Goal: Transaction & Acquisition: Subscribe to service/newsletter

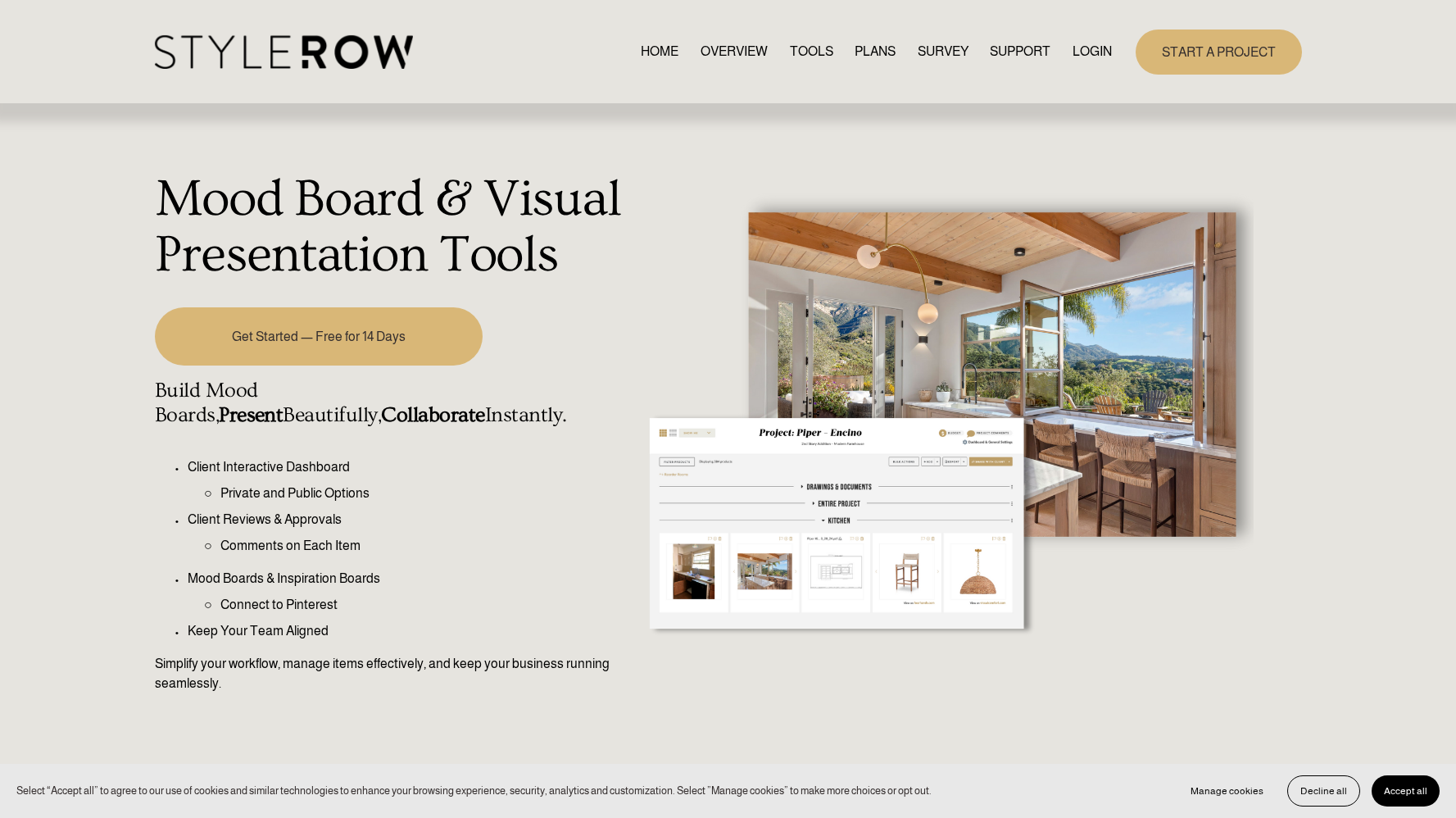
click at [706, 57] on link "OVERVIEW" at bounding box center [734, 52] width 68 height 22
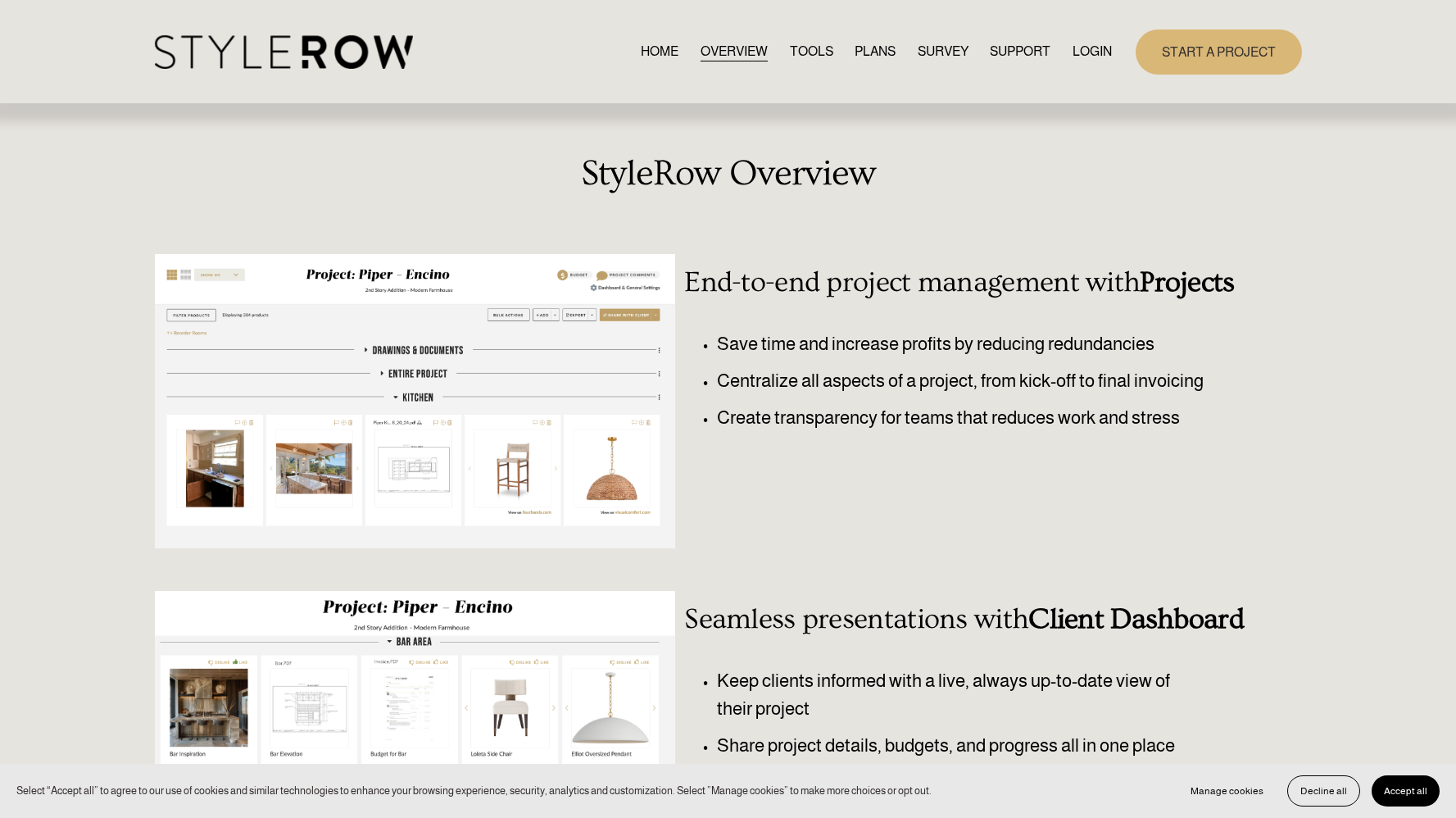
click at [659, 57] on link "HOME" at bounding box center [660, 52] width 38 height 22
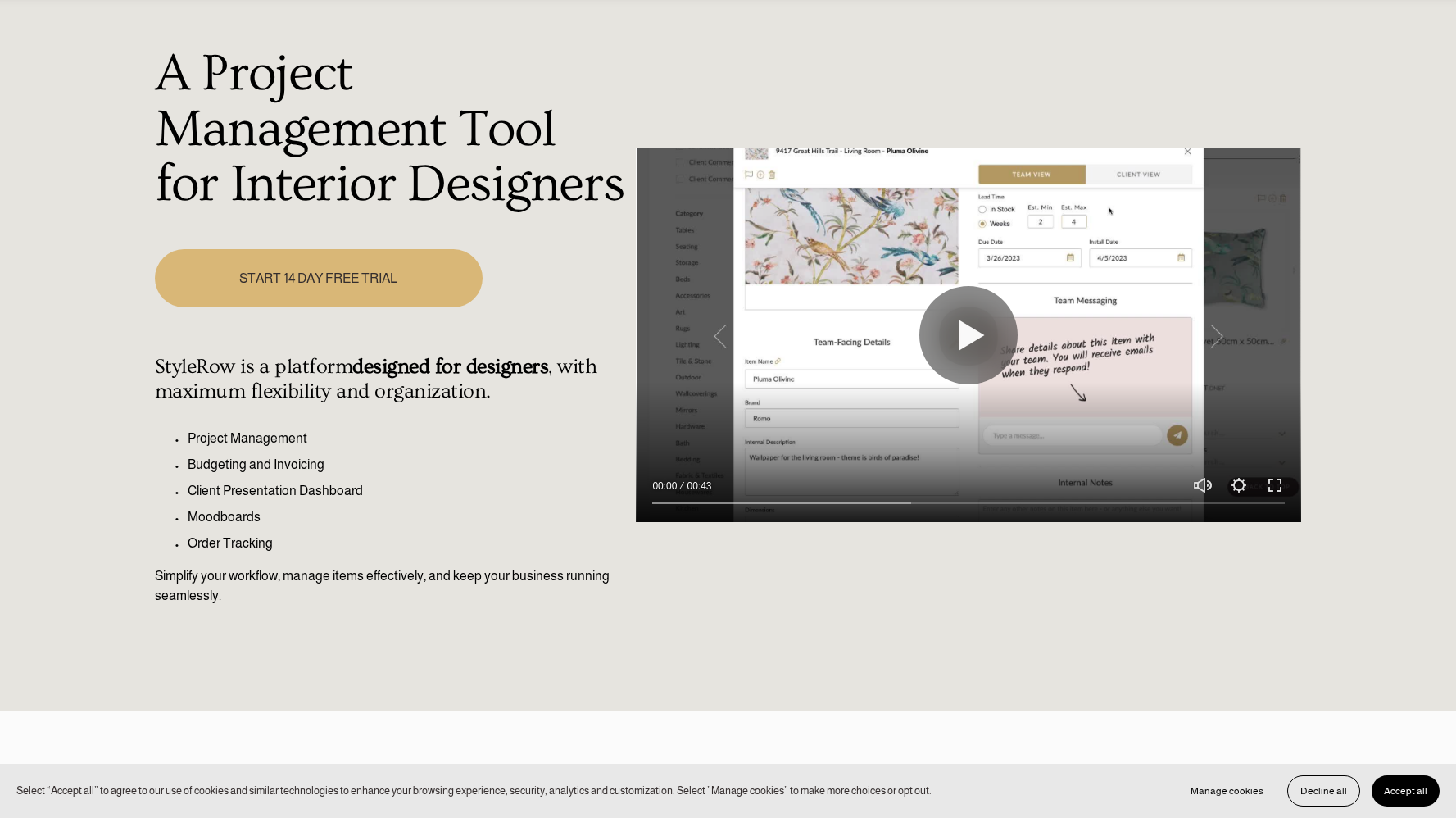
scroll to position [126, 0]
click at [348, 285] on link "START 14 DAY FREE TRIAL" at bounding box center [318, 278] width 328 height 58
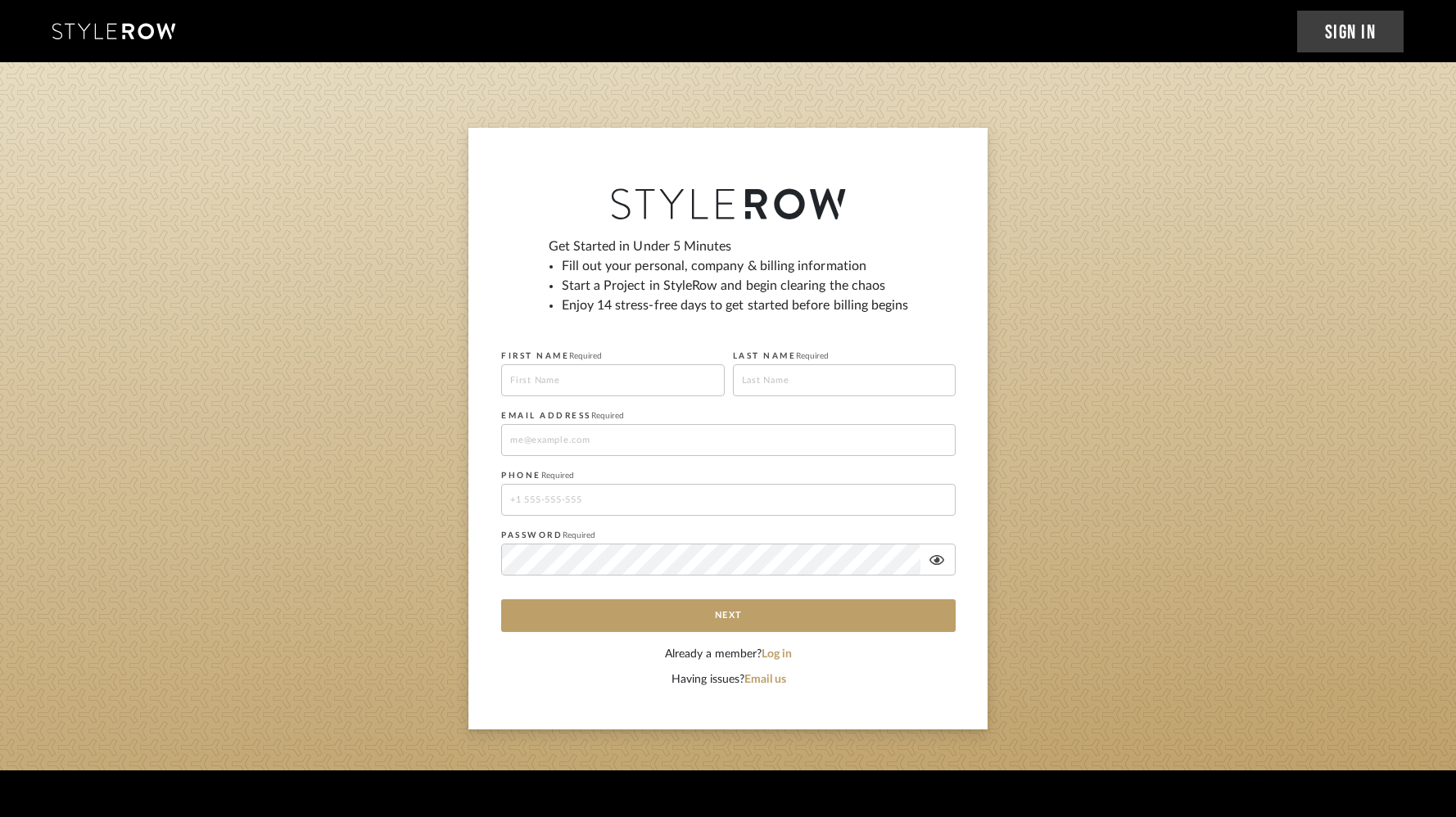
click at [635, 385] on input at bounding box center [612, 379] width 223 height 32
type input "Michael"
type input "Martin"
type input "michael.m.martin50@gmail.com"
type input "19259627401"
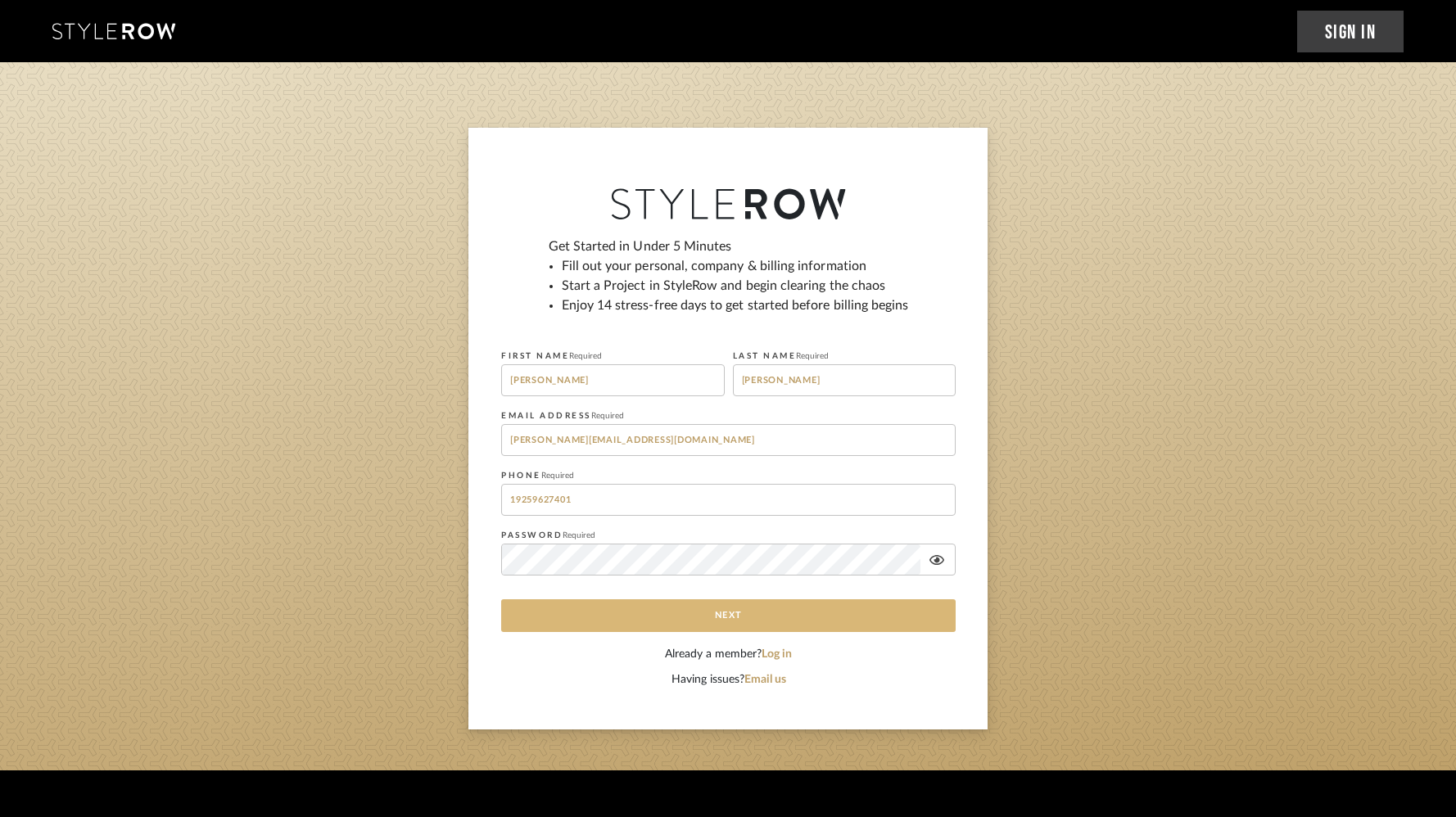
click at [708, 619] on button "Next" at bounding box center [728, 615] width 455 height 32
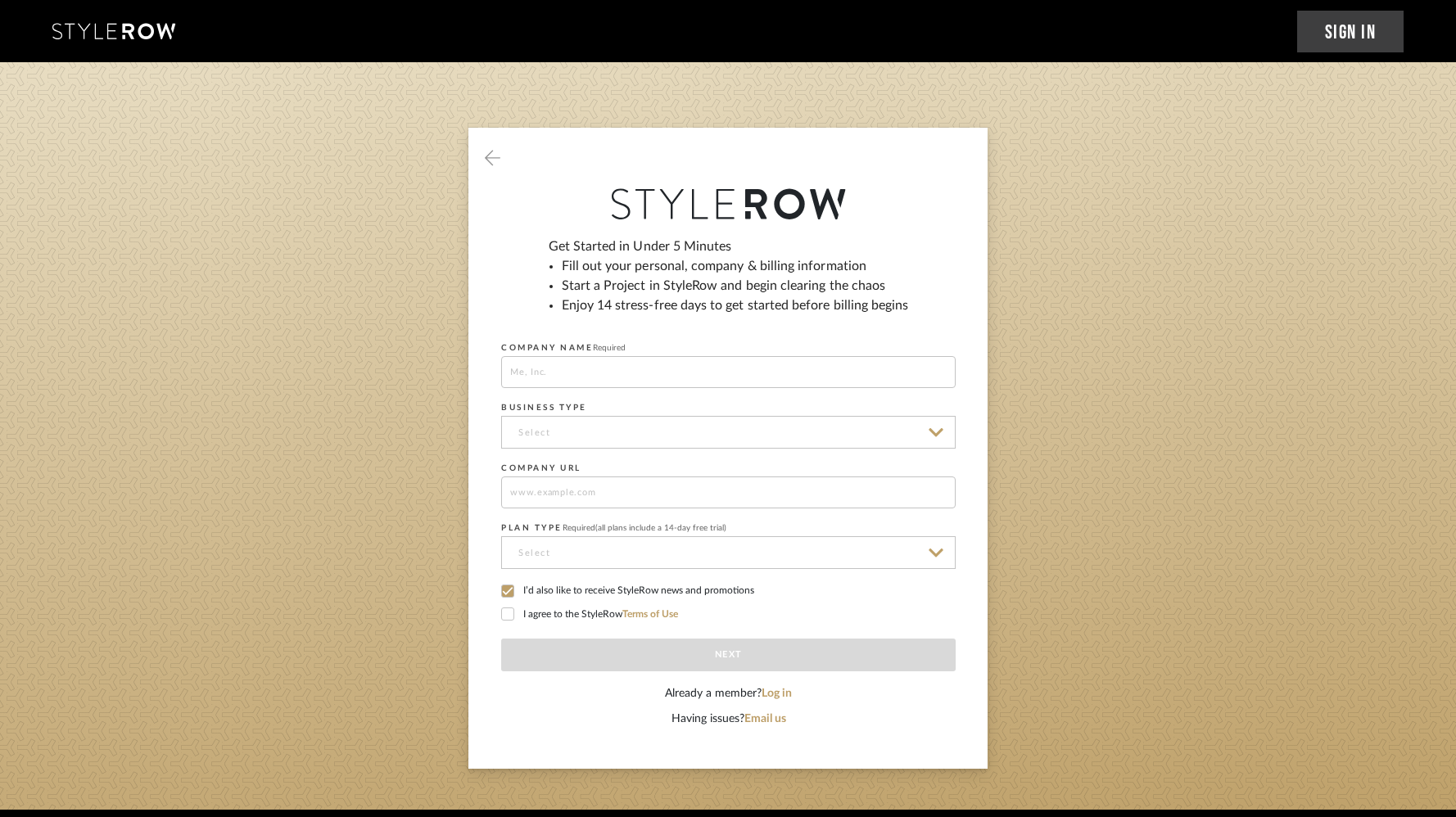
click at [577, 367] on input at bounding box center [728, 372] width 455 height 32
type input "M. Matthews Interior Design"
click at [592, 437] on input at bounding box center [728, 432] width 455 height 32
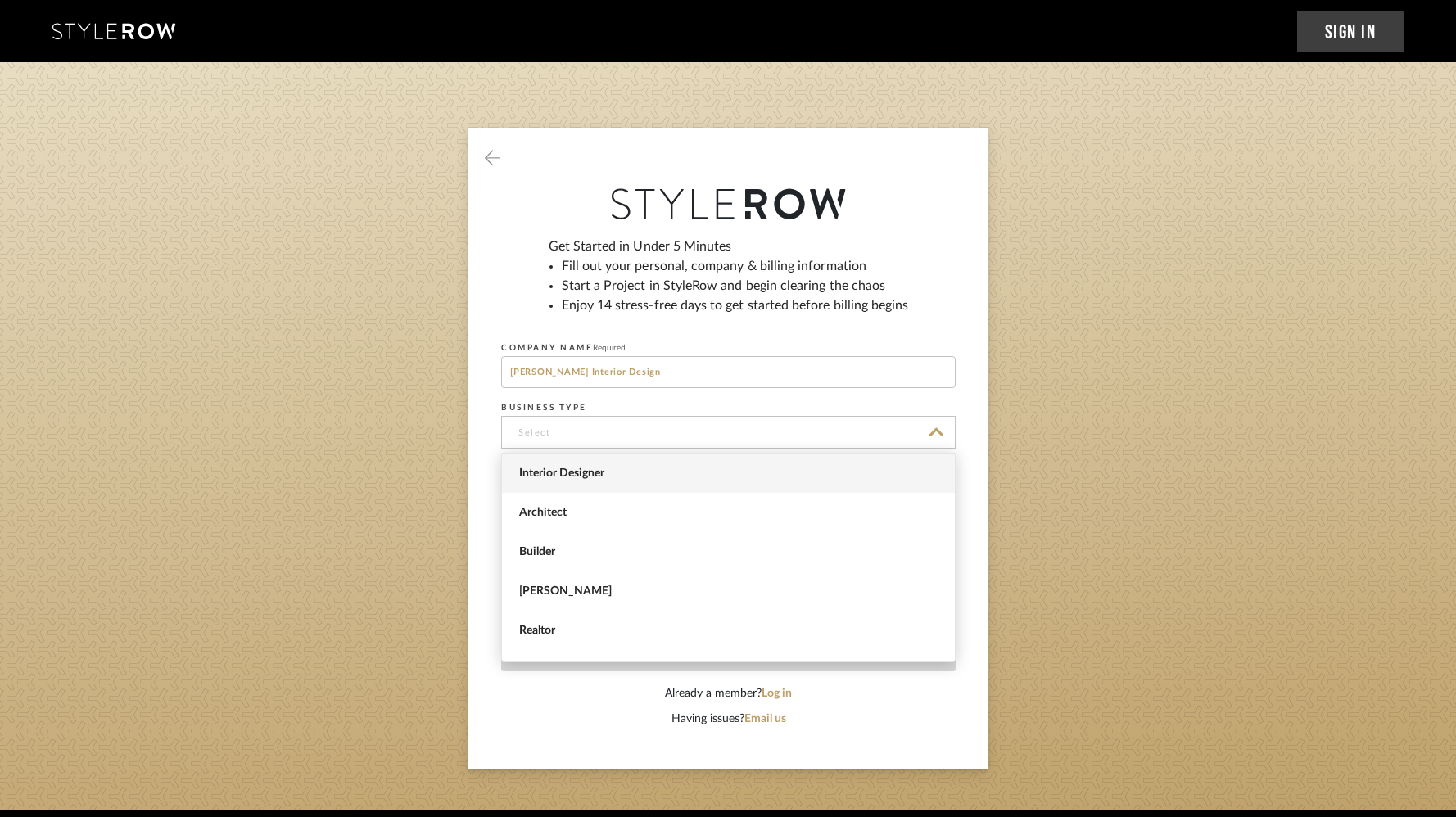
click at [586, 481] on span "Interior Designer" at bounding box center [728, 473] width 453 height 39
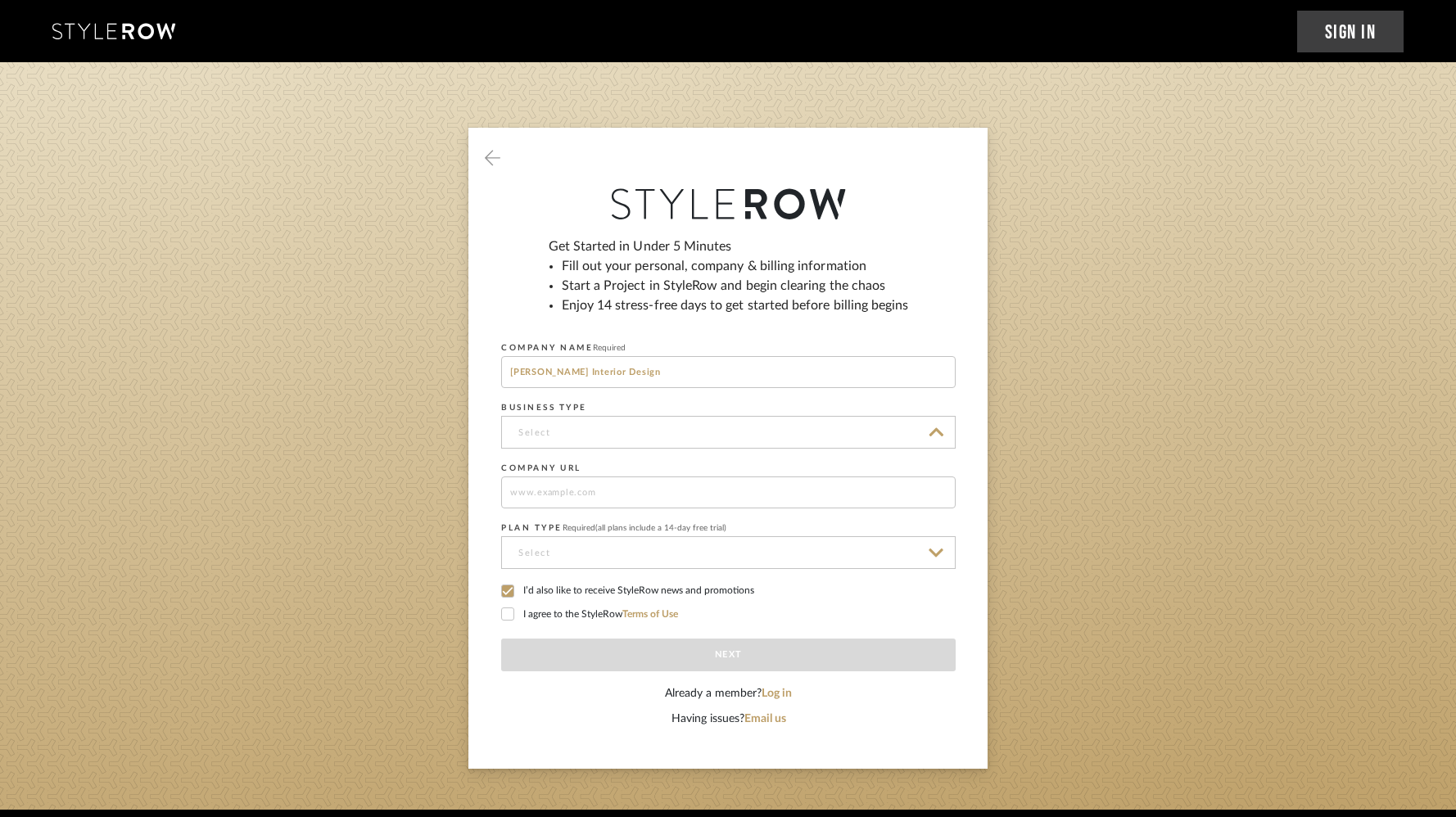
type input "Interior Designer"
click at [610, 554] on input at bounding box center [728, 552] width 455 height 32
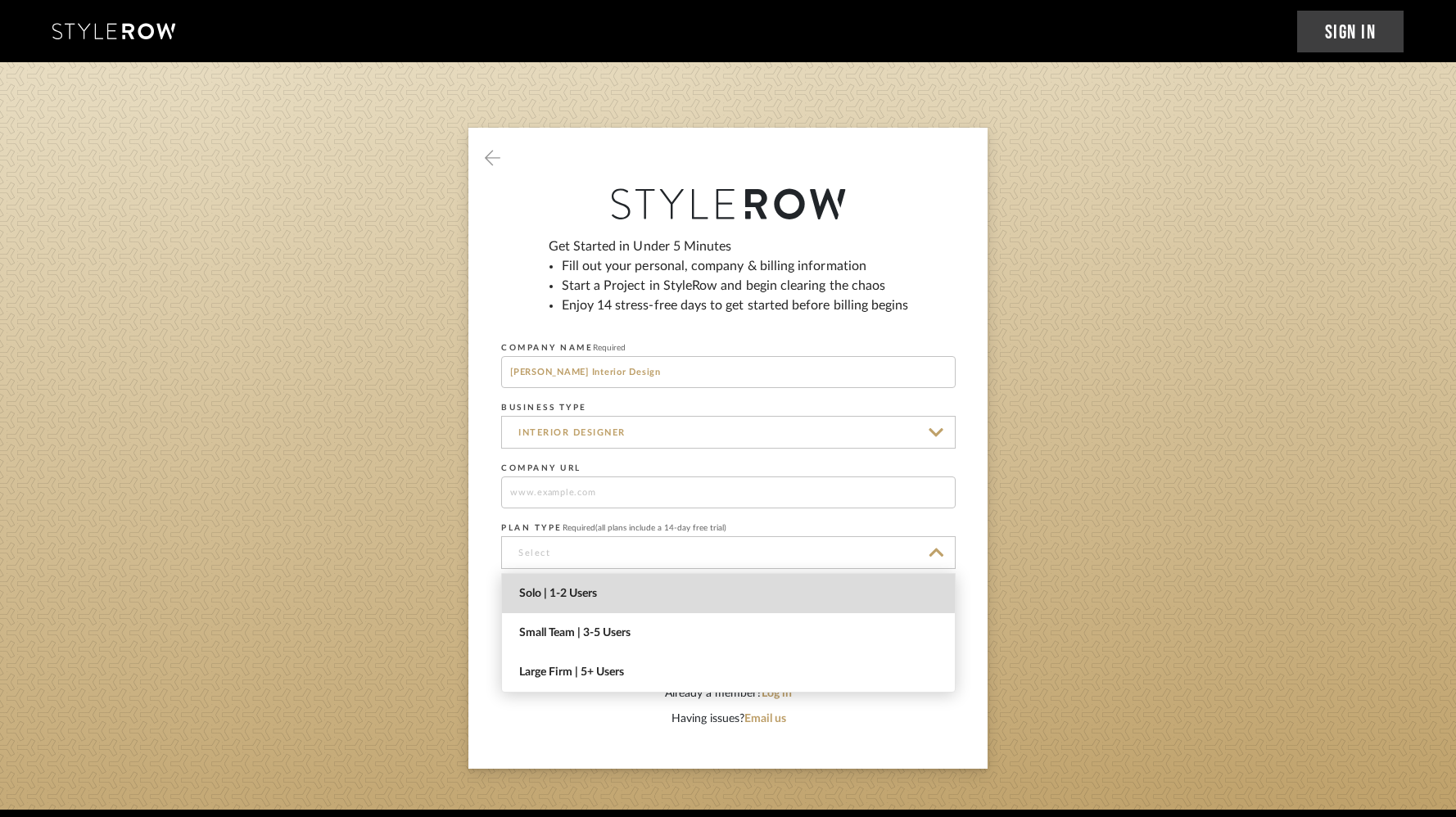
click at [593, 588] on span "Solo | 1-2 Users" at bounding box center [730, 594] width 422 height 14
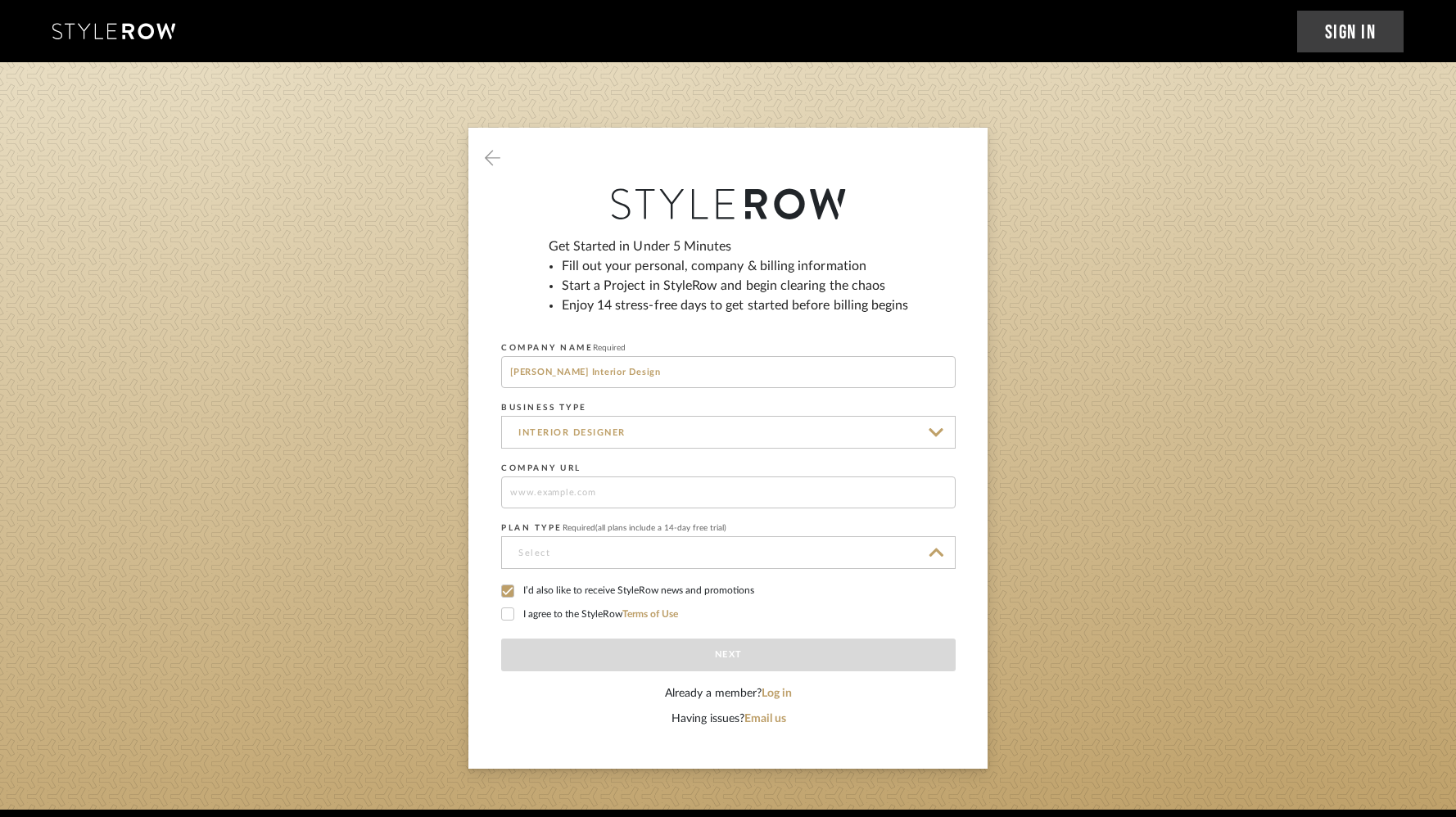
type input "Solo | 1-2 Users"
click at [514, 594] on div at bounding box center [507, 591] width 13 height 13
click at [511, 611] on icon at bounding box center [508, 614] width 10 height 9
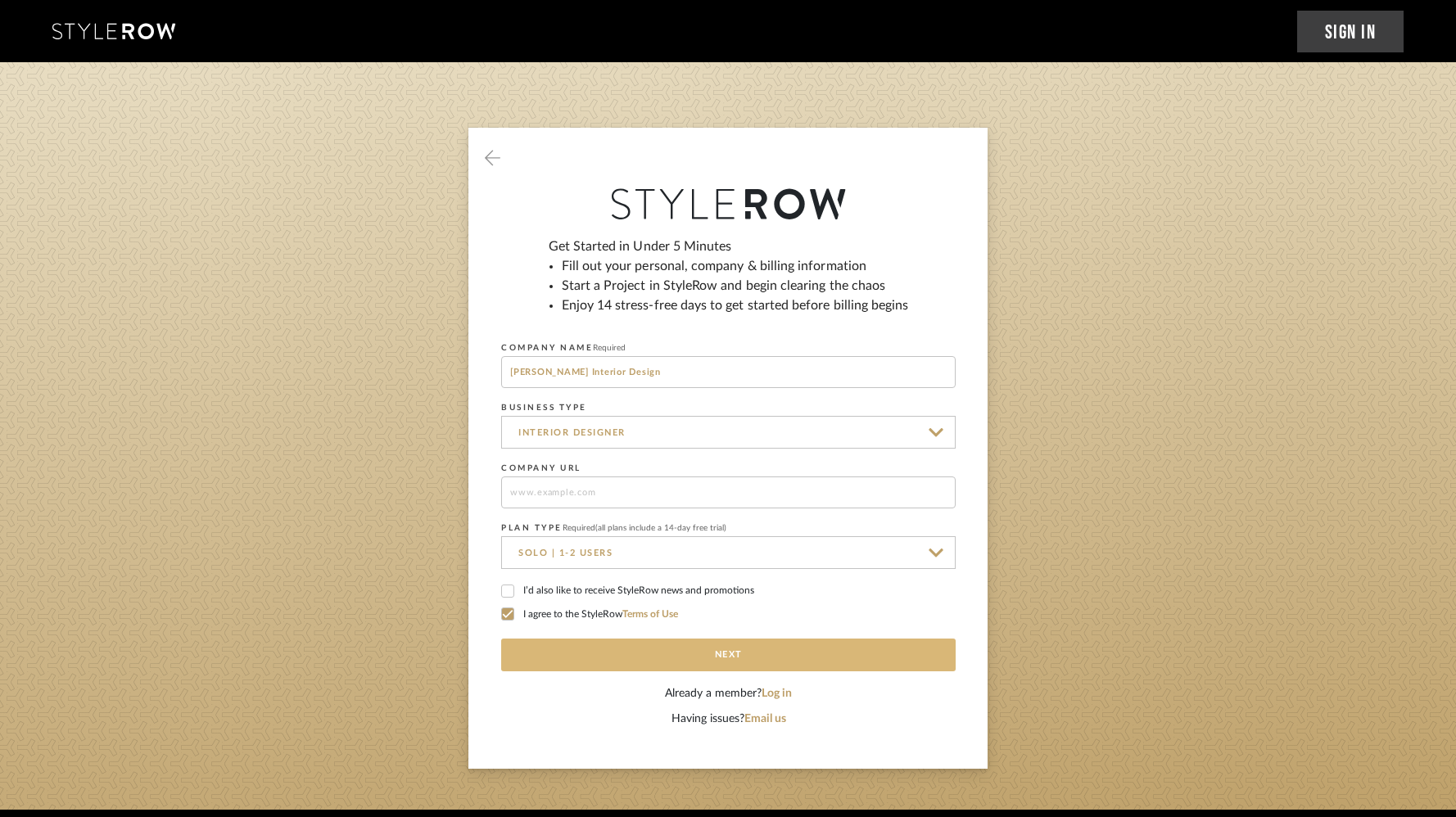
click at [758, 666] on button "Next" at bounding box center [728, 655] width 455 height 32
